Goal: Contribute content: Add original content to the website for others to see

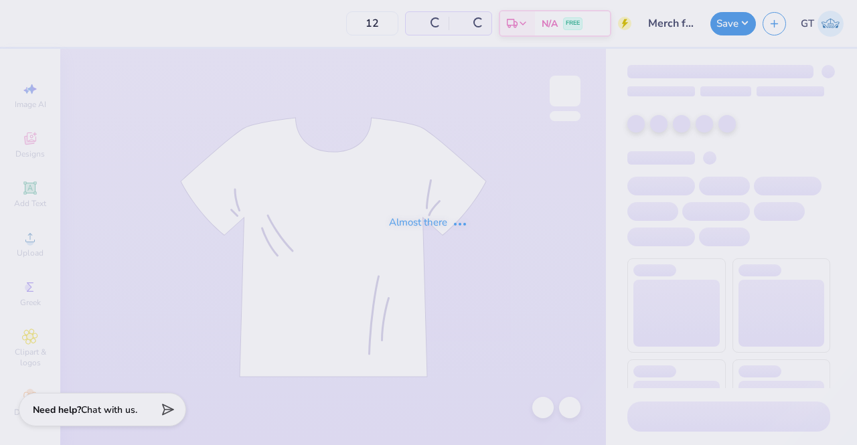
type input "24"
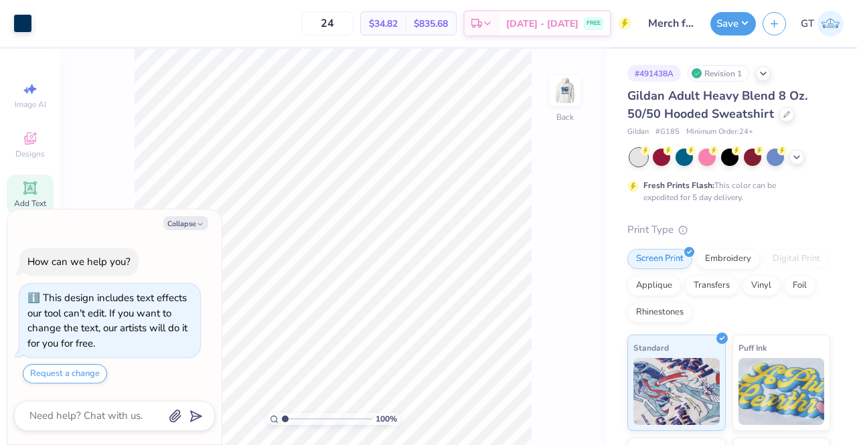
click at [27, 188] on icon at bounding box center [30, 188] width 10 height 10
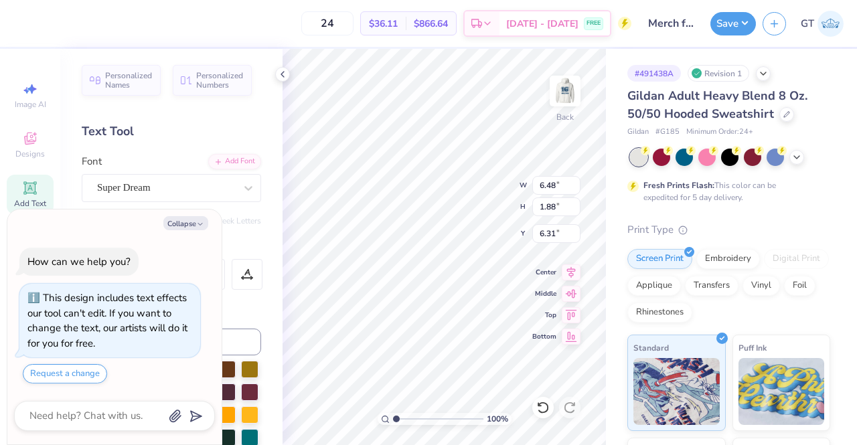
scroll to position [11, 3]
paste textarea "™"
type textarea "x"
type textarea "™"
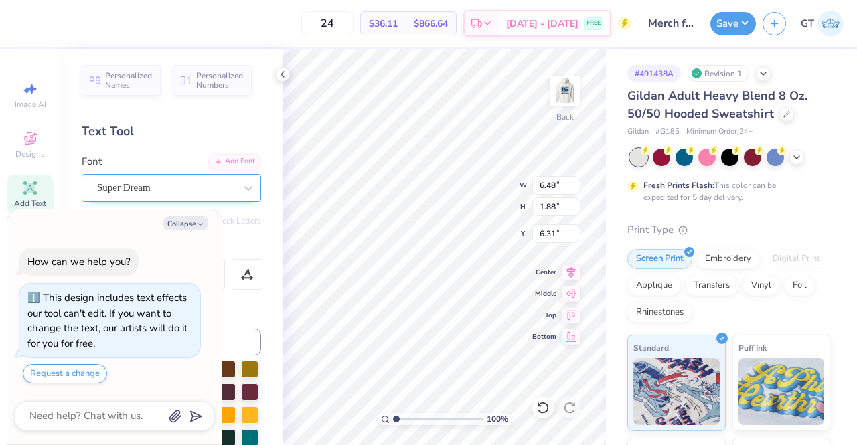
click at [178, 184] on div "Super Dream" at bounding box center [166, 188] width 141 height 21
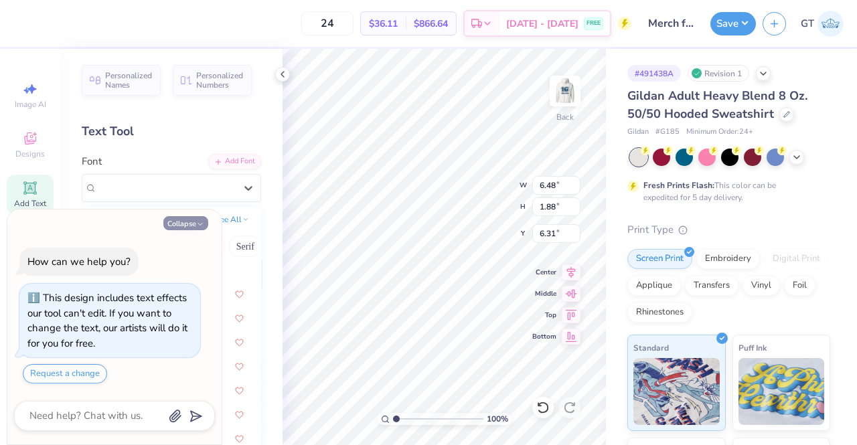
click at [196, 224] on icon "button" at bounding box center [200, 224] width 8 height 8
type textarea "x"
type input "2.25"
type input "1.20"
type input "6.65"
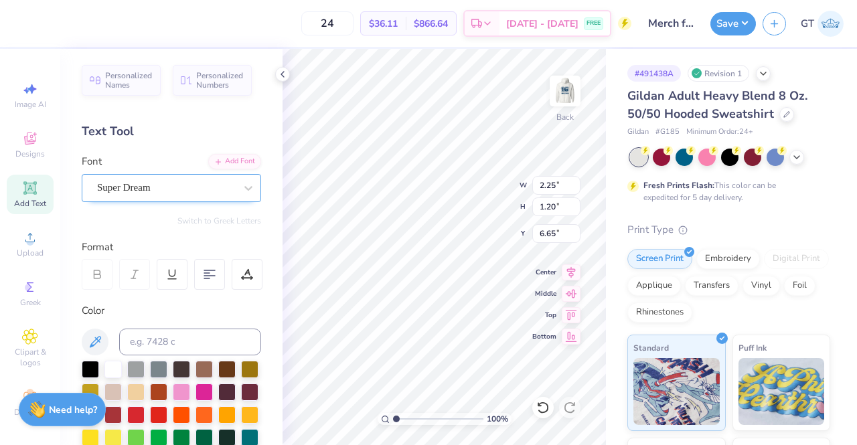
click at [161, 183] on div "Super Dream" at bounding box center [166, 188] width 141 height 21
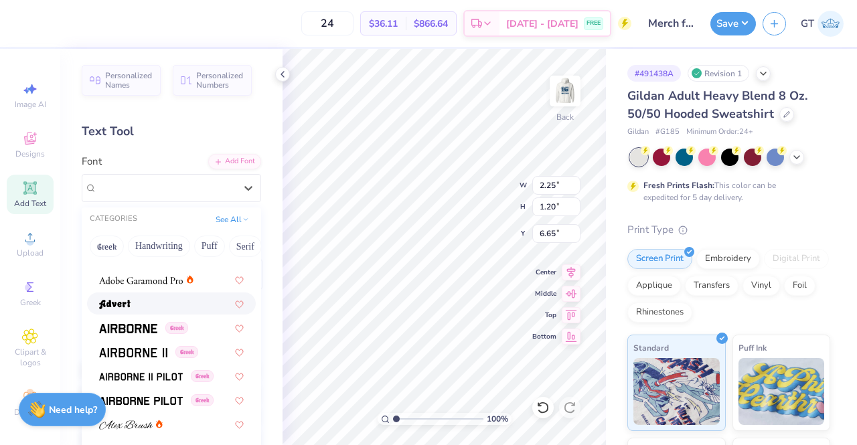
scroll to position [184, 0]
click at [129, 279] on img at bounding box center [141, 279] width 84 height 9
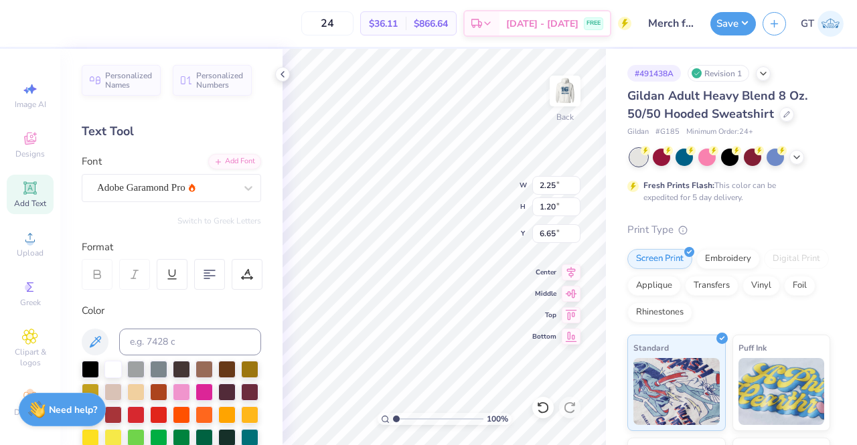
type input "1.34"
type input "0.53"
type input "6.98"
type input "8.00"
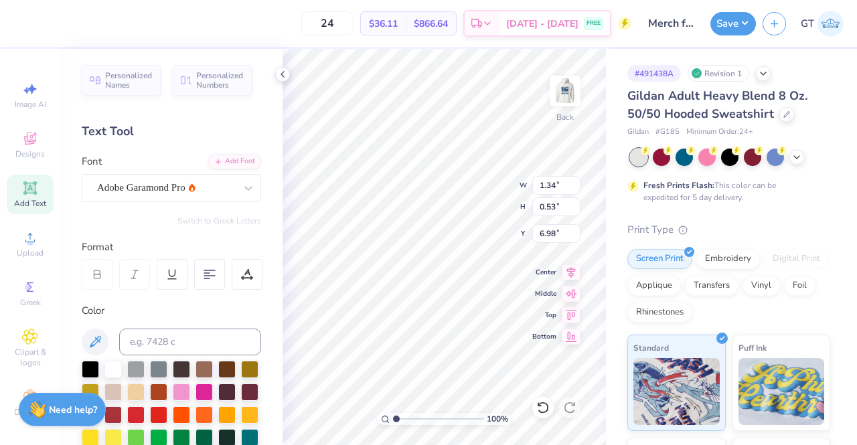
type input "2.50"
type input "1.34"
type input "0.53"
type input "6.23"
click at [176, 349] on input at bounding box center [190, 342] width 142 height 27
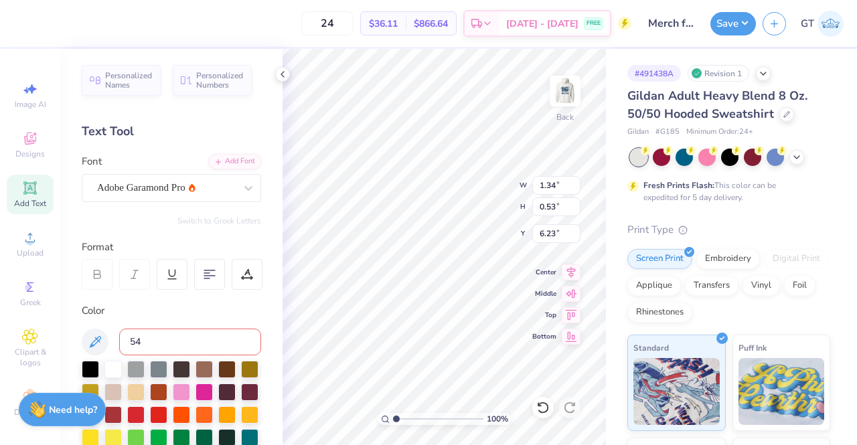
type input "540"
click at [169, 181] on div "Adobe Garamond Pro" at bounding box center [166, 188] width 141 height 21
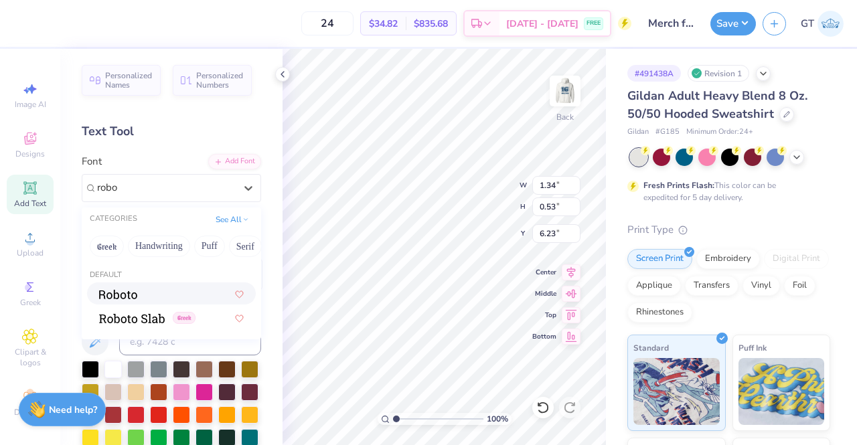
click at [174, 292] on div at bounding box center [171, 294] width 145 height 14
type input "robo"
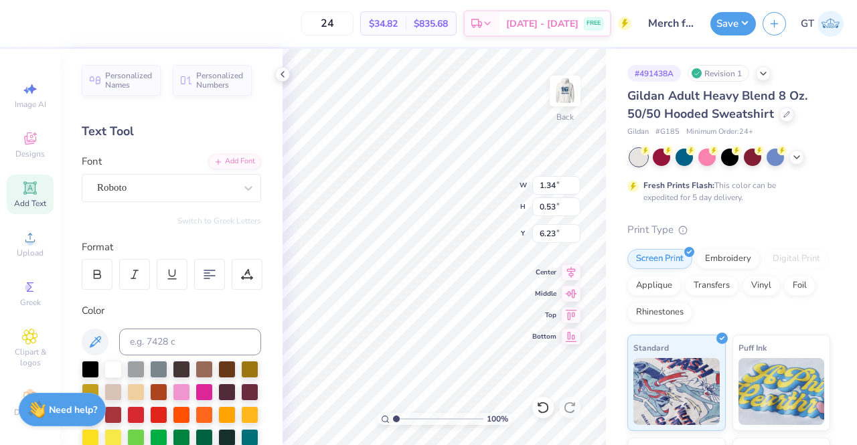
type input "1.33"
type input "0.70"
type input "6.15"
type input "0.28"
type input "0.15"
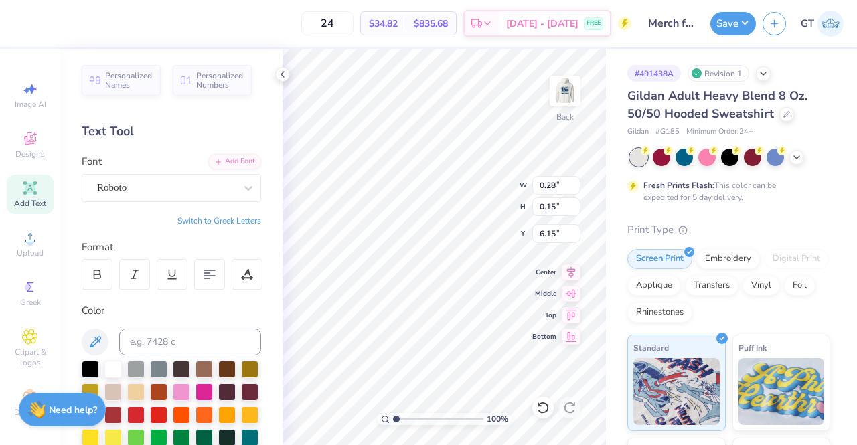
type input "8.00"
type input "2.50"
type input "2.98728635483851"
type input "0.28"
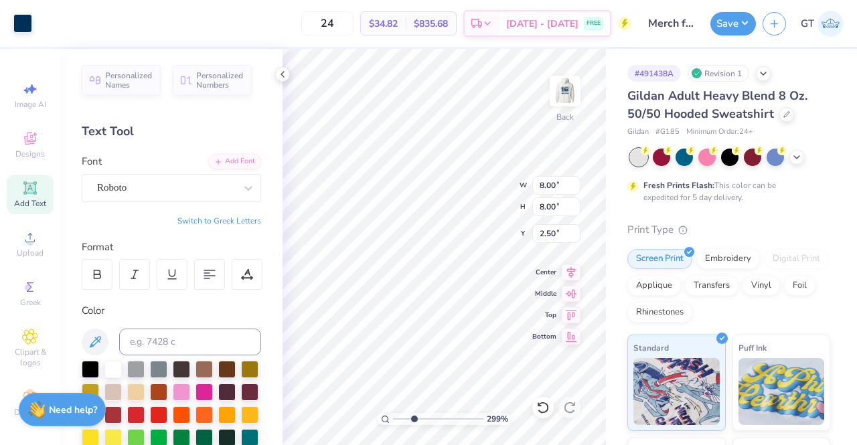
type input "0.15"
type input "6.15"
type input "2.98728635483851"
type input "0.24"
type input "0.13"
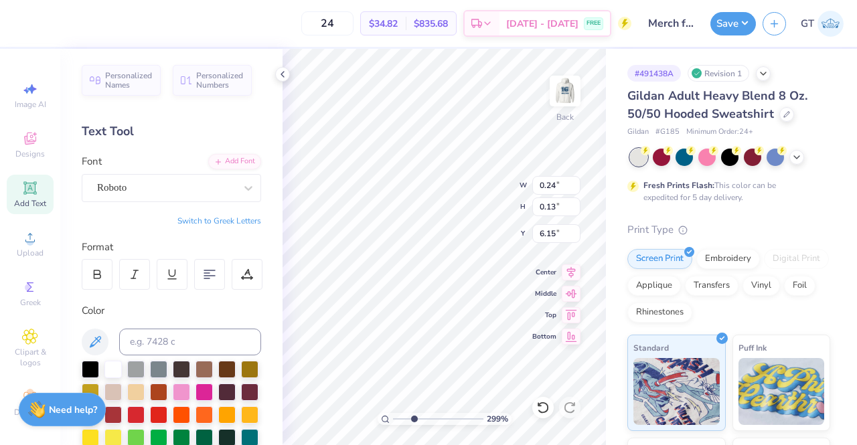
type input "2.98728635483851"
type input "0.24"
type input "6.09"
type input "2.98728635483851"
type input "3.82"
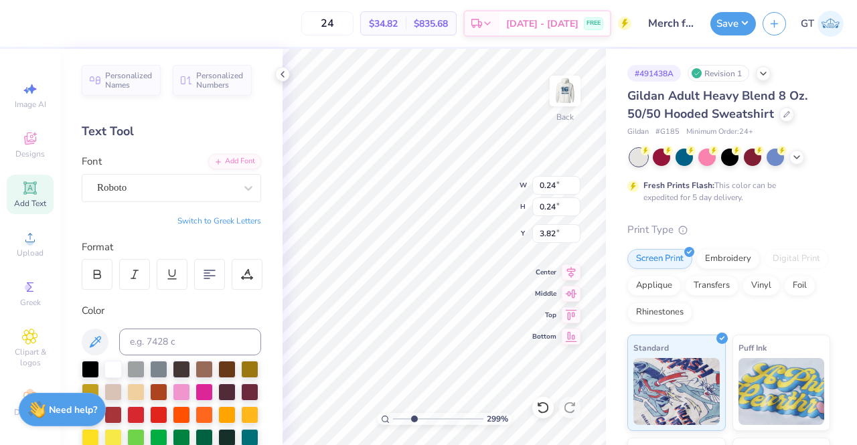
type input "2.98728635483851"
type input "8.00"
type input "2.50"
type input "2.27582994526813"
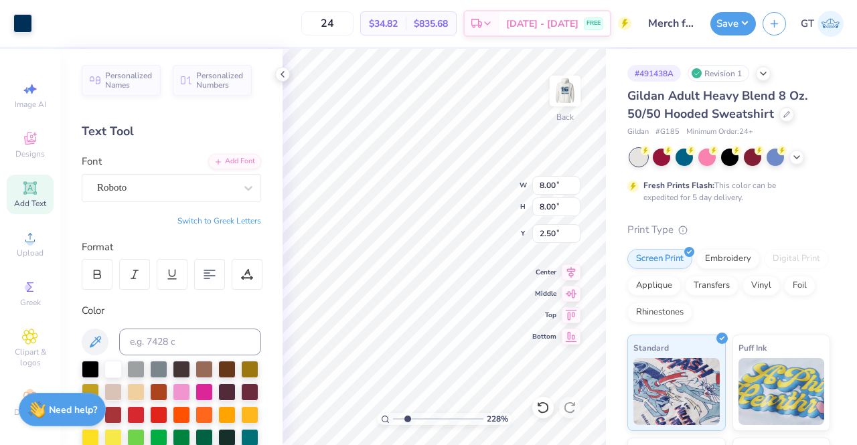
type input "0.24"
type input "3.82"
type input "2.27582994526813"
type input "8.00"
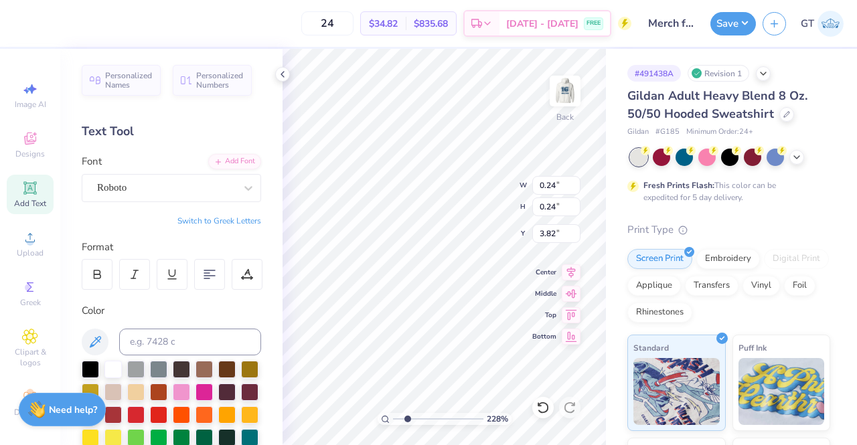
type input "8.00"
type input "2.50"
type input "2.27582994526813"
type input "0.26"
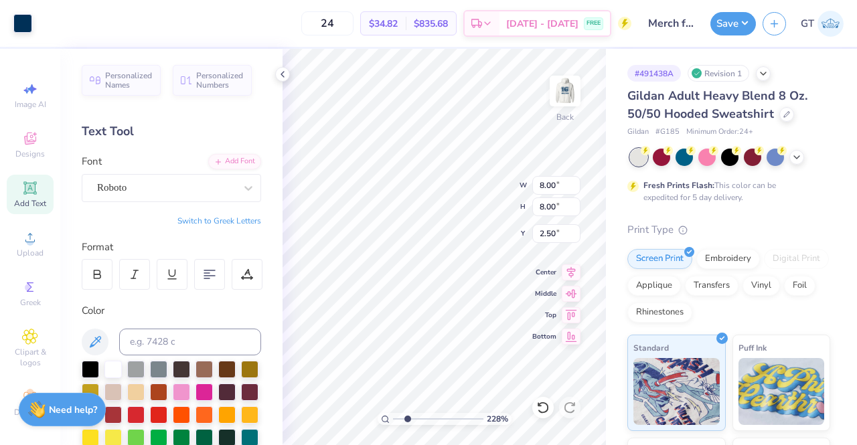
type input "3.81"
type input "2.27582994526813"
type input "8.00"
type input "2.50"
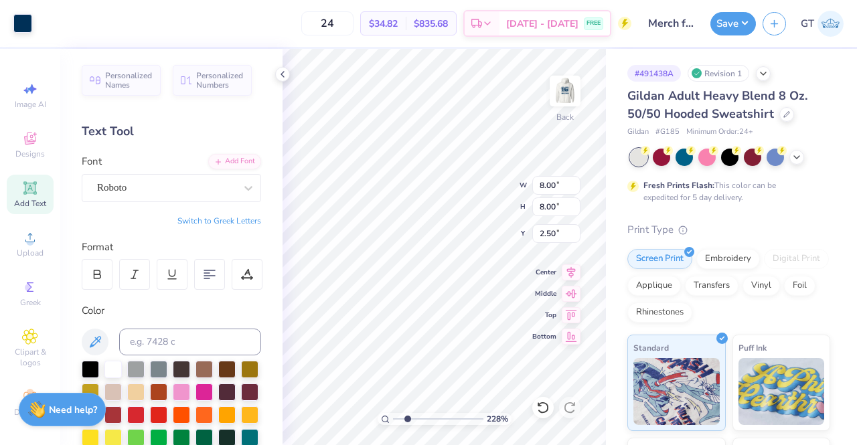
type input "2.27582994526813"
type input "0.26"
type input "3.81"
type input "2.27582994526813"
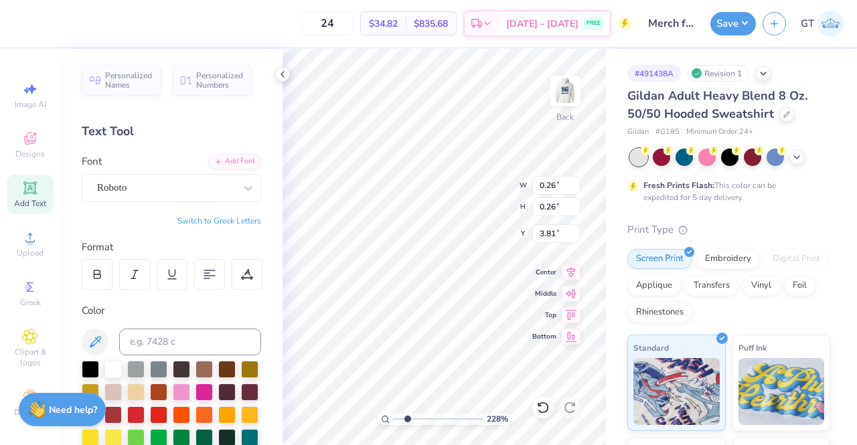
type input "8.00"
type input "2.50"
type input "2.27582994526813"
type input "0.26"
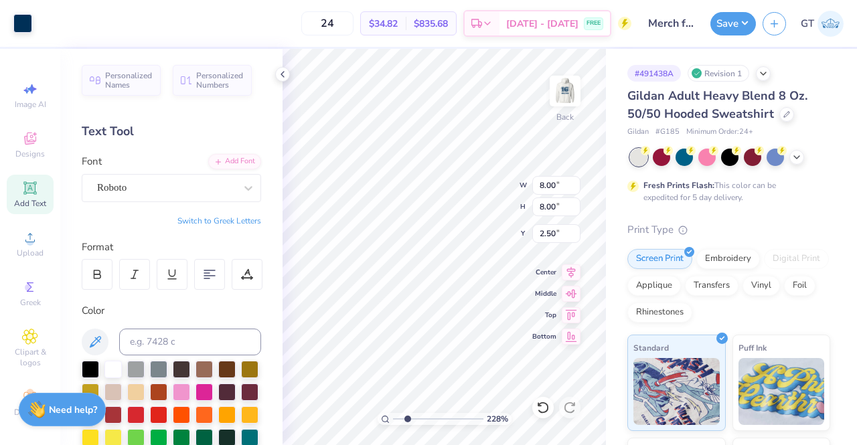
type input "0.26"
type input "3.81"
type input "2.27582994526813"
type input "8.00"
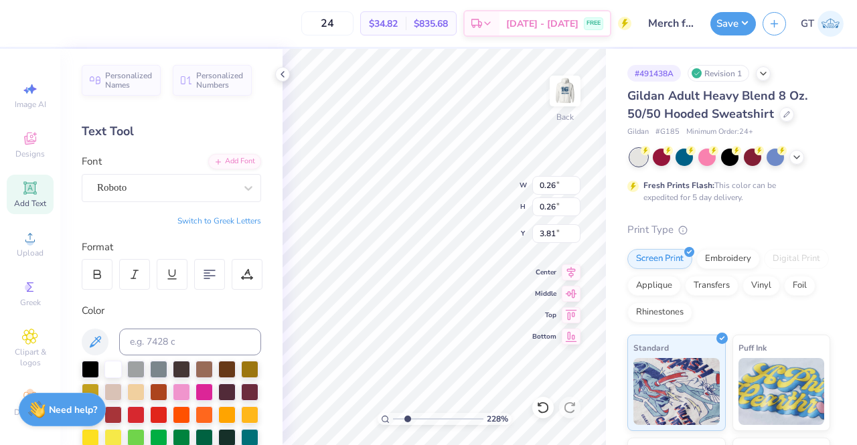
type input "2.50"
type input "1.41239223409778"
type input "0.23"
type input "3.81"
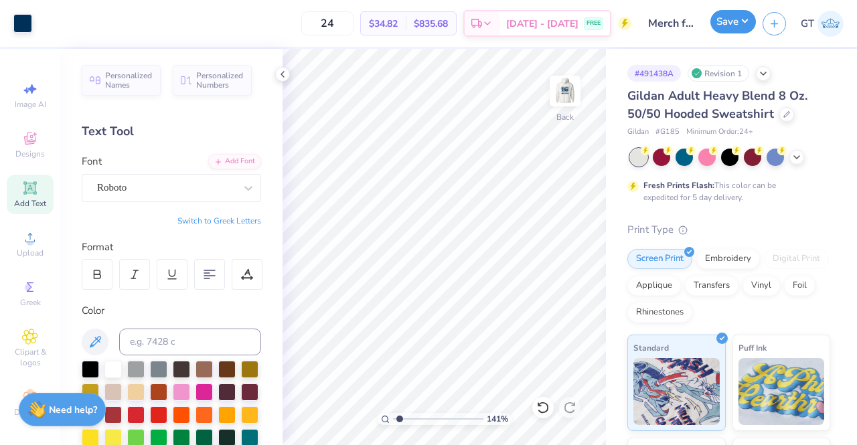
click at [726, 27] on button "Save" at bounding box center [734, 21] width 46 height 23
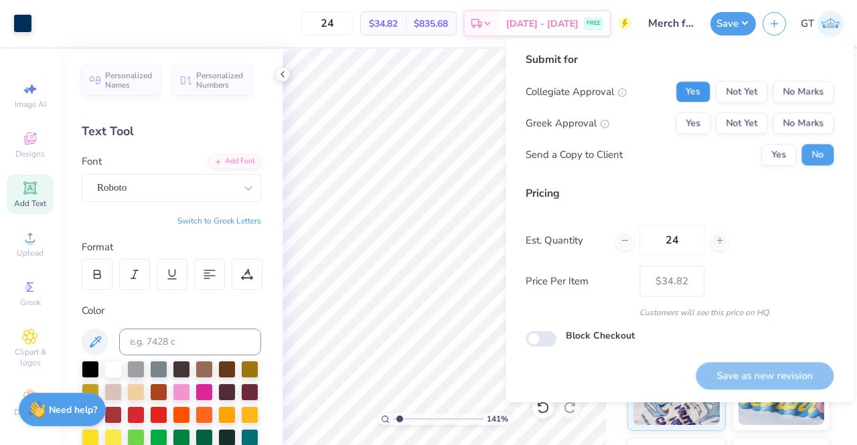
click at [695, 98] on button "Yes" at bounding box center [693, 91] width 35 height 21
click at [792, 131] on button "No Marks" at bounding box center [803, 123] width 61 height 21
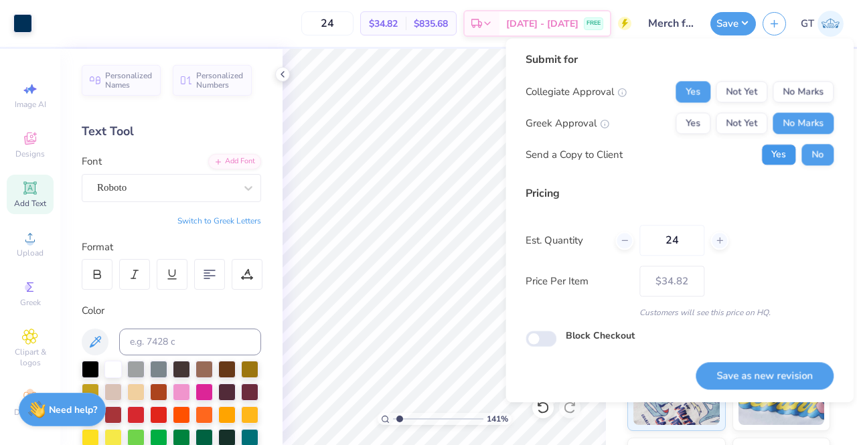
click at [788, 159] on button "Yes" at bounding box center [779, 154] width 35 height 21
type input "1.41239223409778"
click at [738, 376] on button "Save as new revision" at bounding box center [765, 375] width 138 height 27
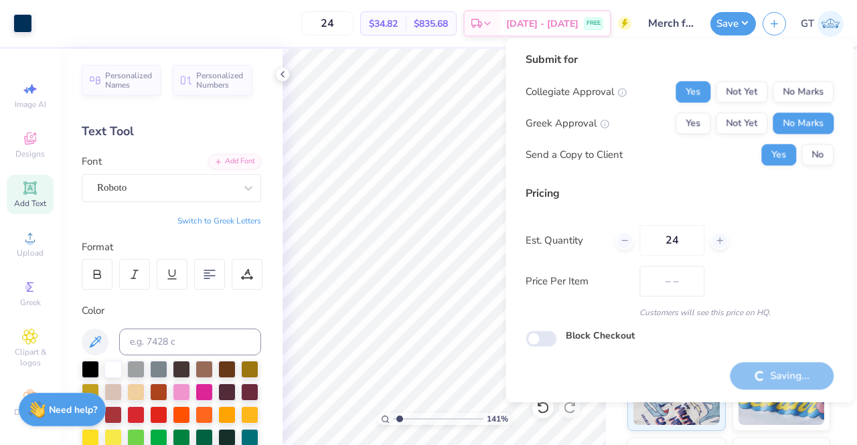
type input "$34.82"
type input "1.41239223409778"
